Goal: Use online tool/utility: Utilize a website feature to perform a specific function

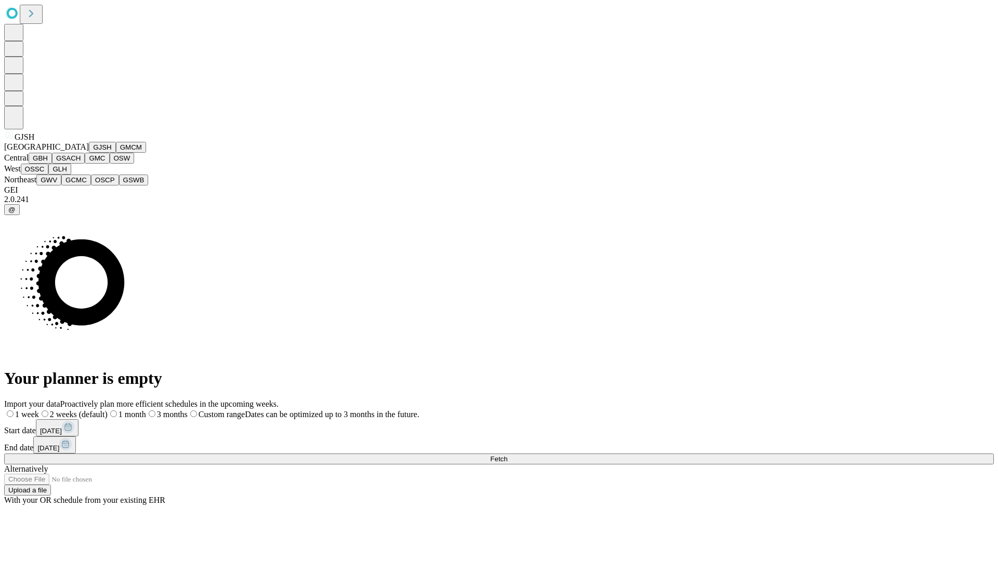
click at [89, 153] on button "GJSH" at bounding box center [102, 147] width 27 height 11
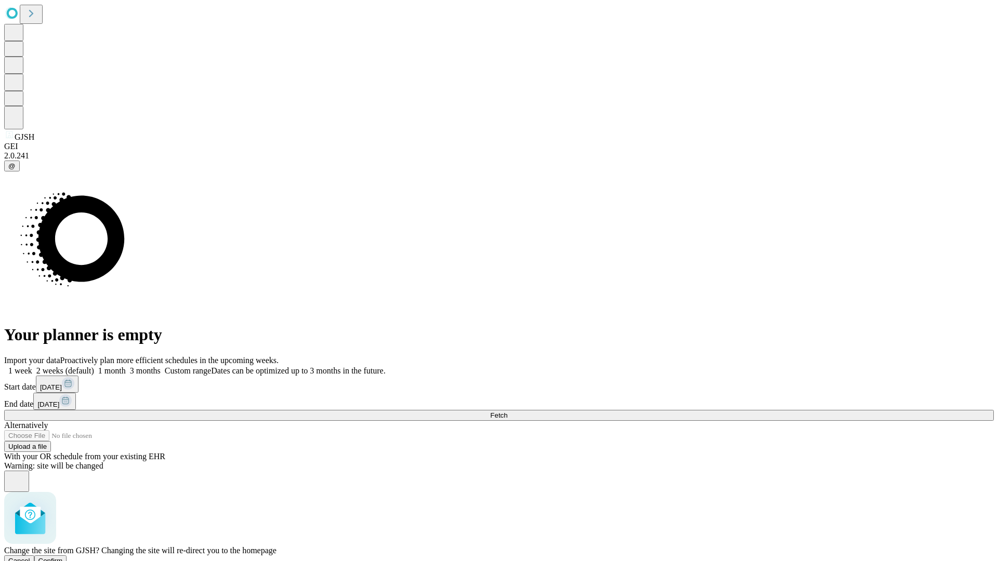
click at [63, 557] on span "Confirm" at bounding box center [50, 561] width 24 height 8
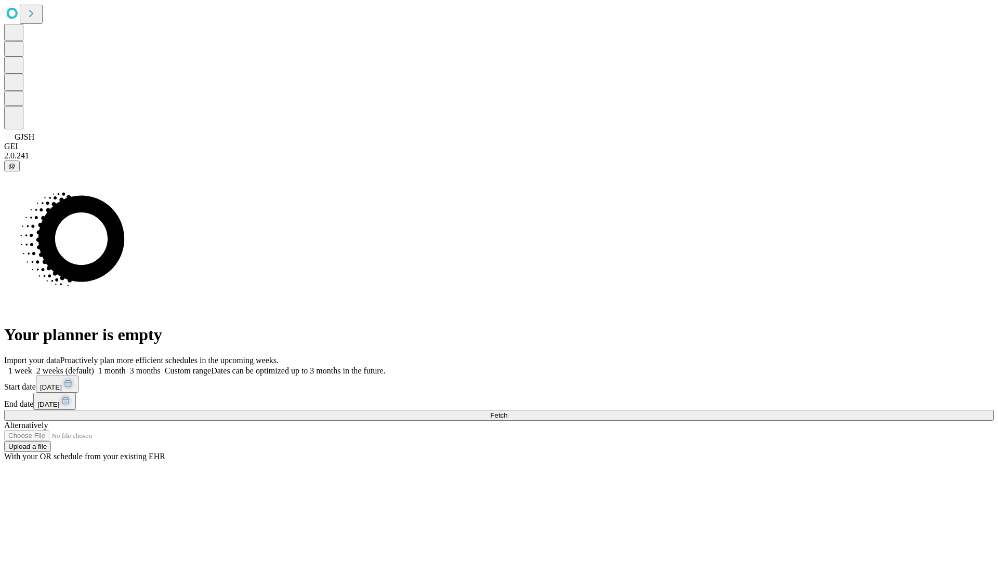
click at [32, 366] on label "1 week" at bounding box center [18, 370] width 28 height 9
click at [507, 412] on span "Fetch" at bounding box center [498, 416] width 17 height 8
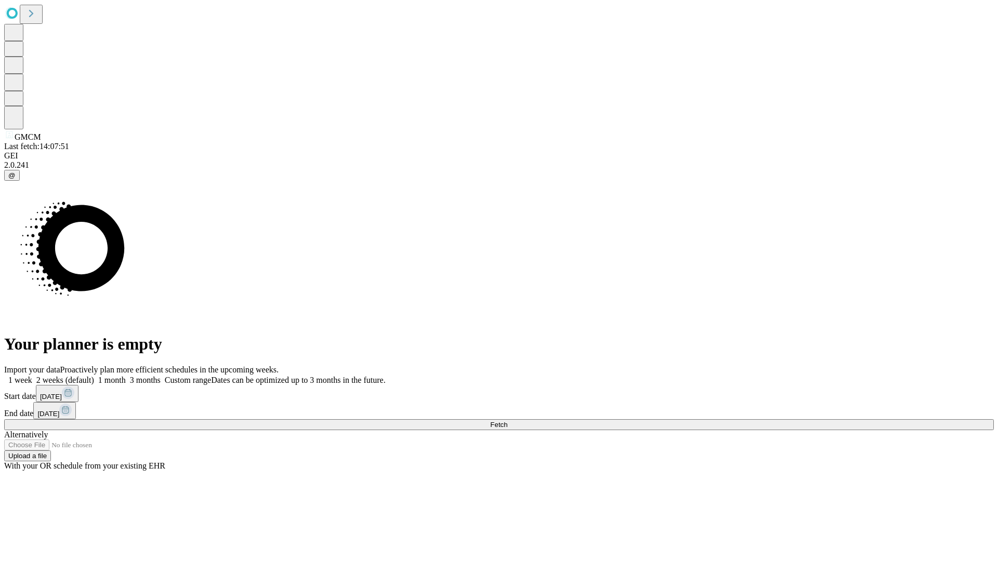
click at [32, 376] on label "1 week" at bounding box center [18, 380] width 28 height 9
click at [507, 421] on span "Fetch" at bounding box center [498, 425] width 17 height 8
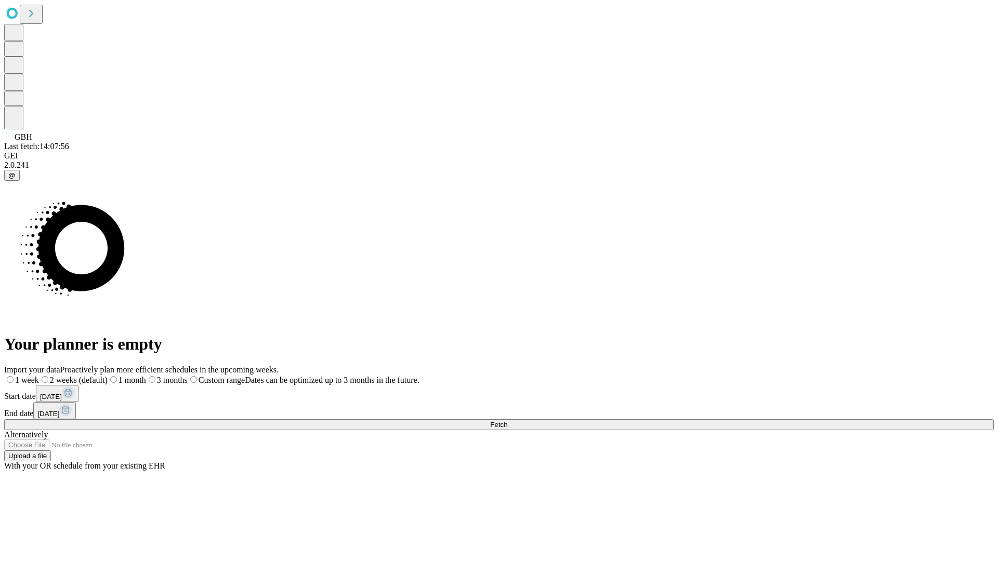
click at [39, 376] on label "1 week" at bounding box center [21, 380] width 35 height 9
click at [507, 421] on span "Fetch" at bounding box center [498, 425] width 17 height 8
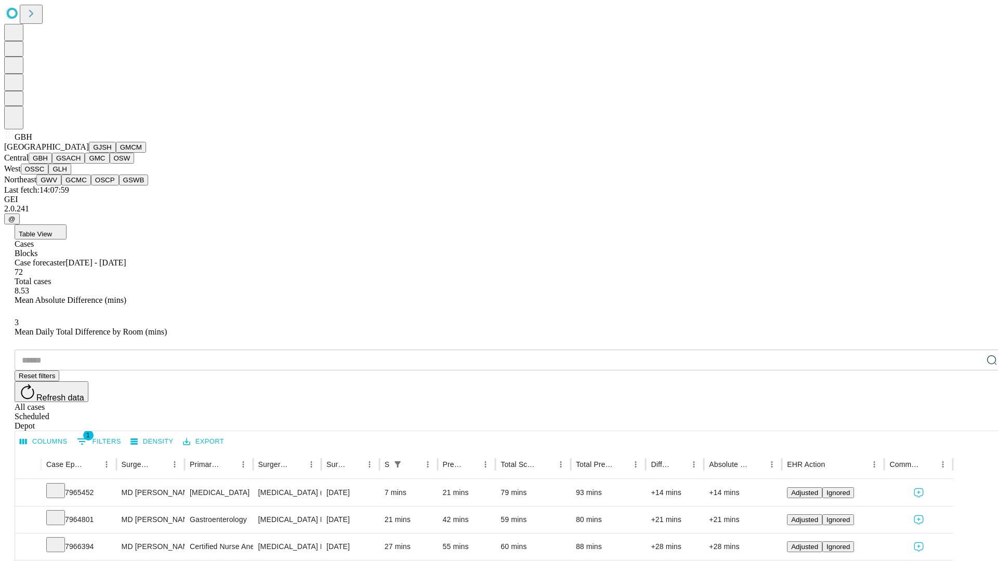
click at [81, 164] on button "GSACH" at bounding box center [68, 158] width 33 height 11
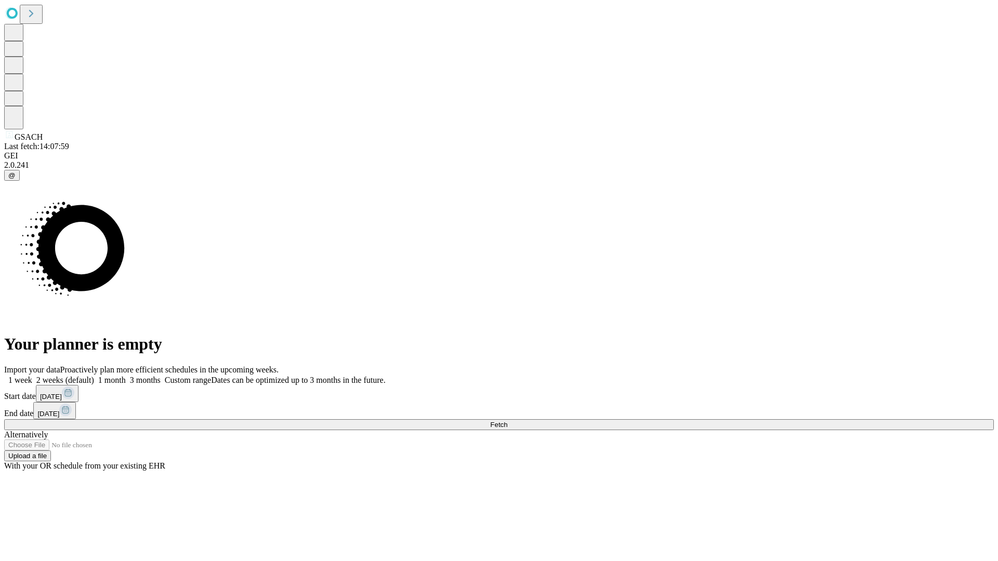
click at [32, 376] on label "1 week" at bounding box center [18, 380] width 28 height 9
click at [507, 421] on span "Fetch" at bounding box center [498, 425] width 17 height 8
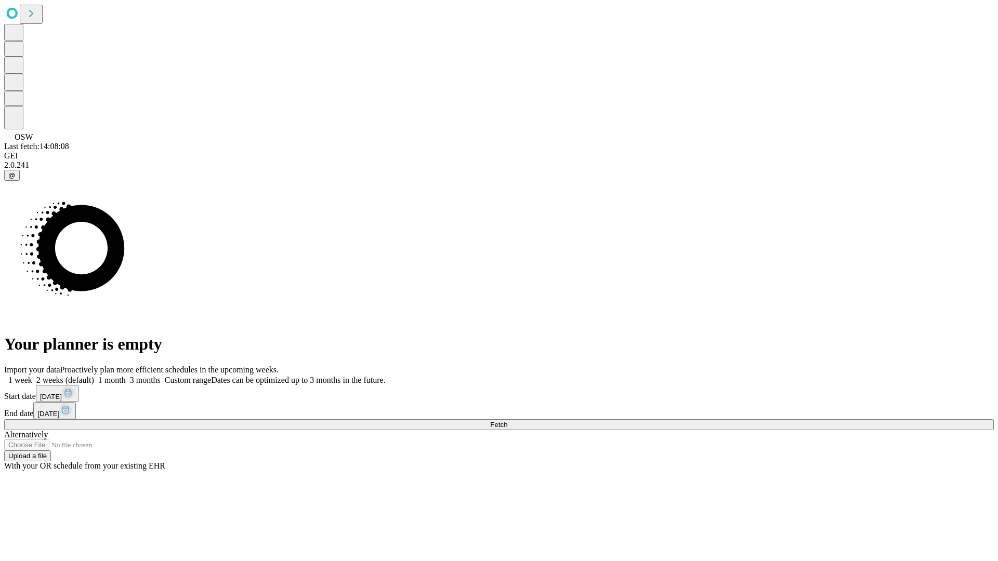
click at [32, 376] on label "1 week" at bounding box center [18, 380] width 28 height 9
click at [507, 421] on span "Fetch" at bounding box center [498, 425] width 17 height 8
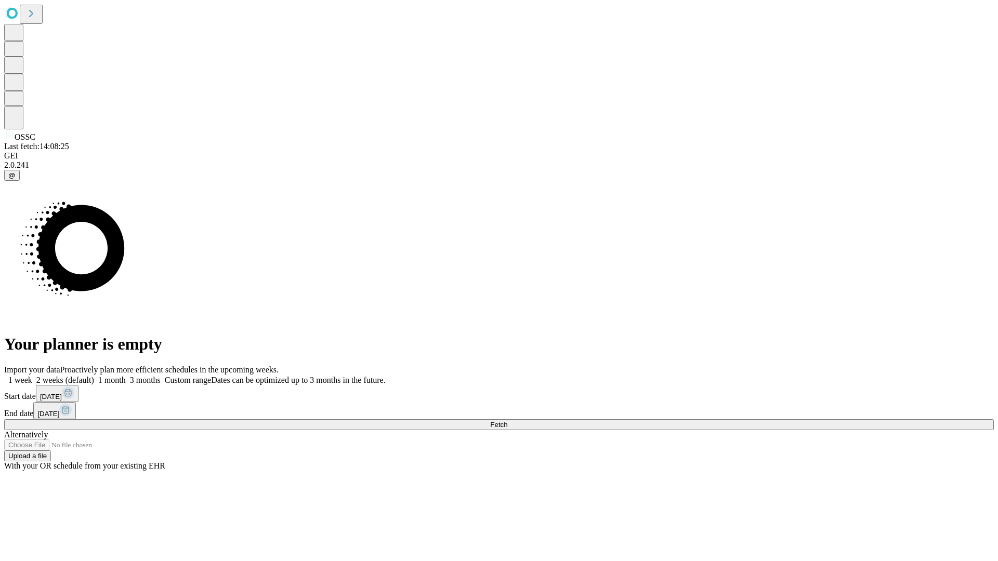
click at [32, 376] on label "1 week" at bounding box center [18, 380] width 28 height 9
click at [507, 421] on span "Fetch" at bounding box center [498, 425] width 17 height 8
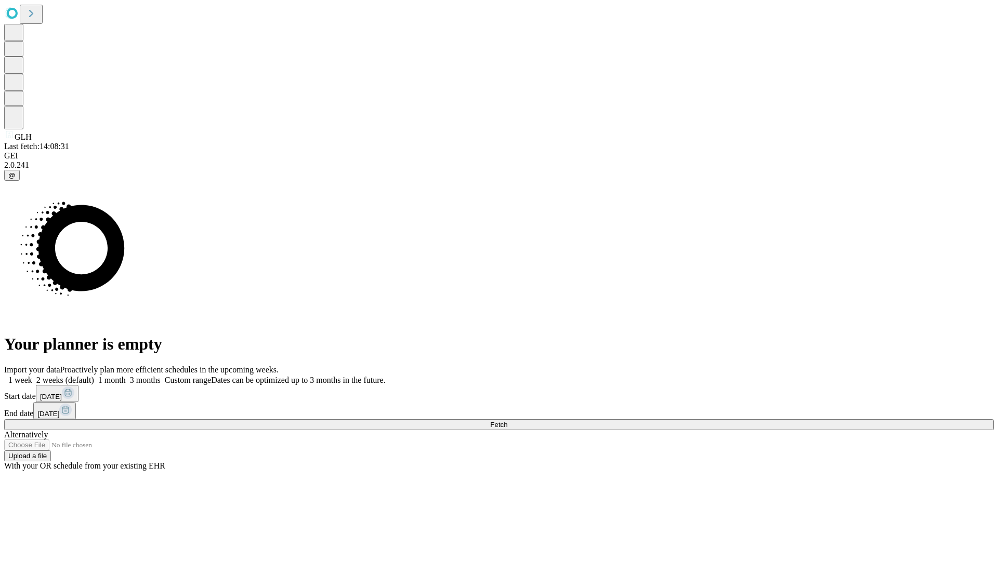
click at [32, 376] on label "1 week" at bounding box center [18, 380] width 28 height 9
click at [507, 421] on span "Fetch" at bounding box center [498, 425] width 17 height 8
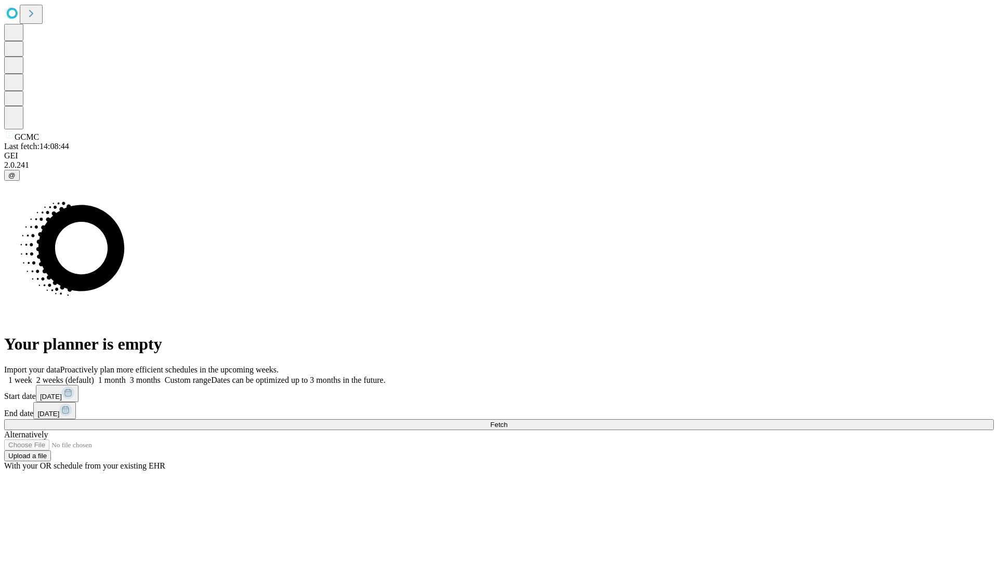
click at [32, 376] on label "1 week" at bounding box center [18, 380] width 28 height 9
click at [507, 421] on span "Fetch" at bounding box center [498, 425] width 17 height 8
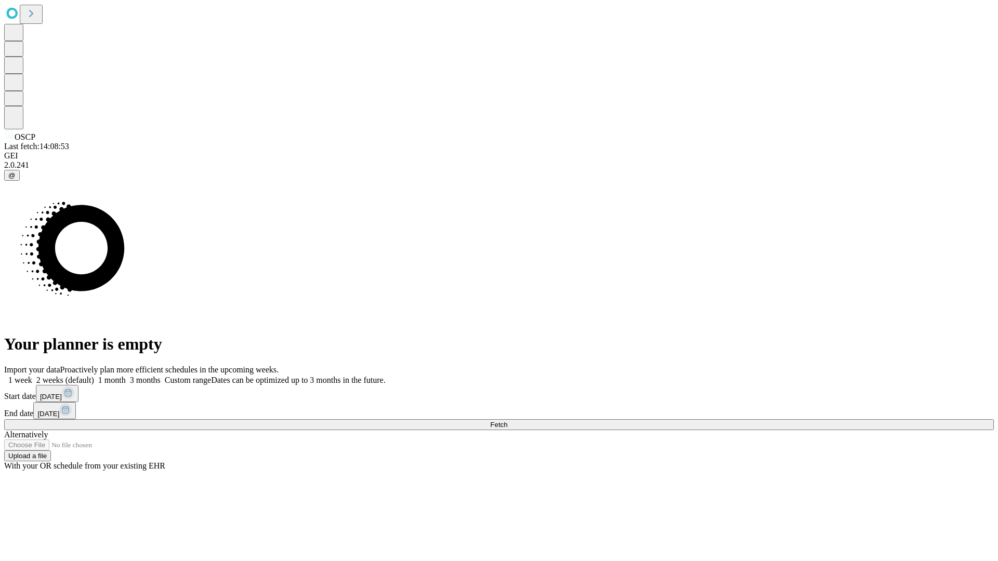
click at [32, 376] on label "1 week" at bounding box center [18, 380] width 28 height 9
click at [507, 421] on span "Fetch" at bounding box center [498, 425] width 17 height 8
